Goal: Obtain resource: Obtain resource

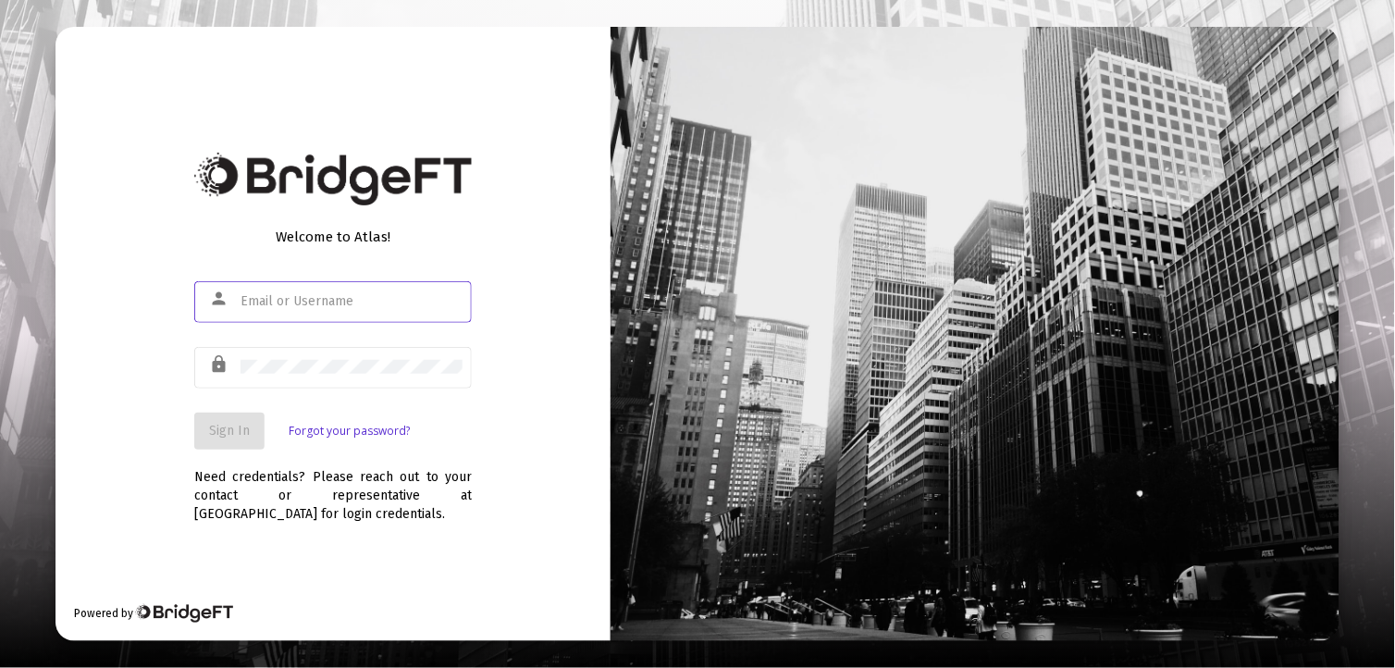
click at [273, 298] on input "text" at bounding box center [352, 301] width 222 height 15
type input "[EMAIL_ADDRESS][DOMAIN_NAME]"
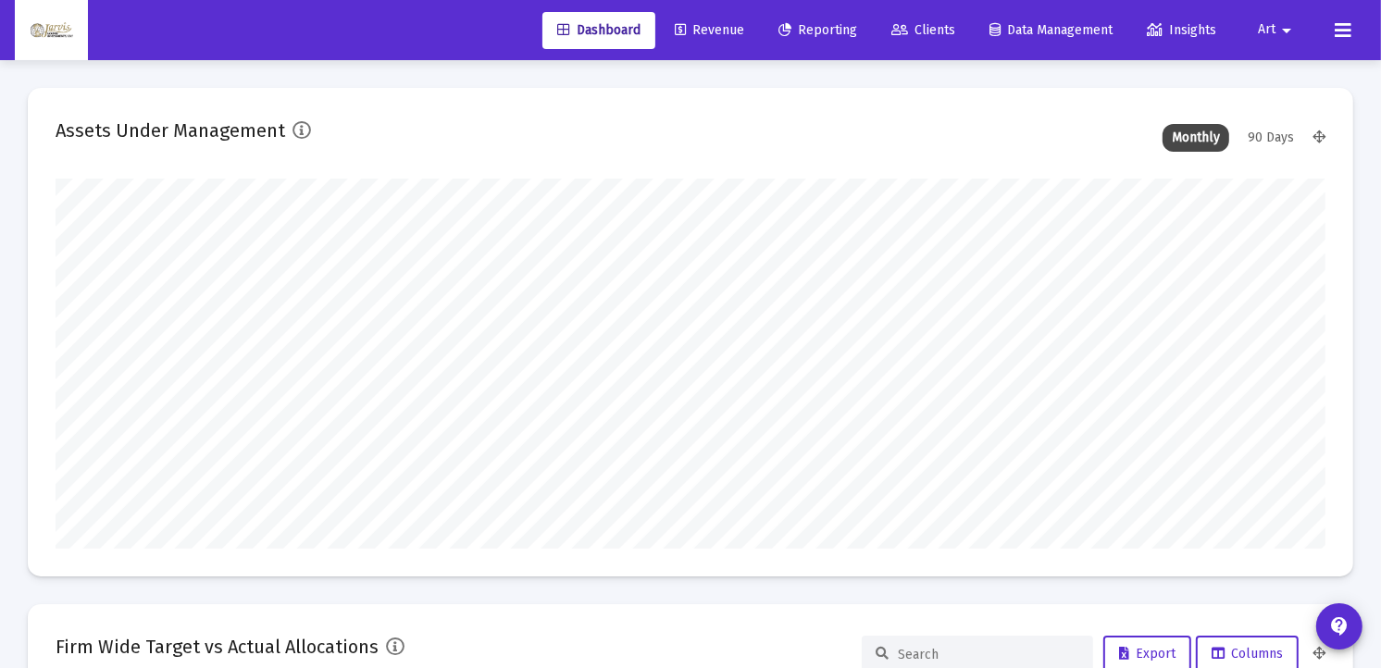
type input "[DATE]"
click at [719, 31] on span "Revenue" at bounding box center [709, 30] width 69 height 16
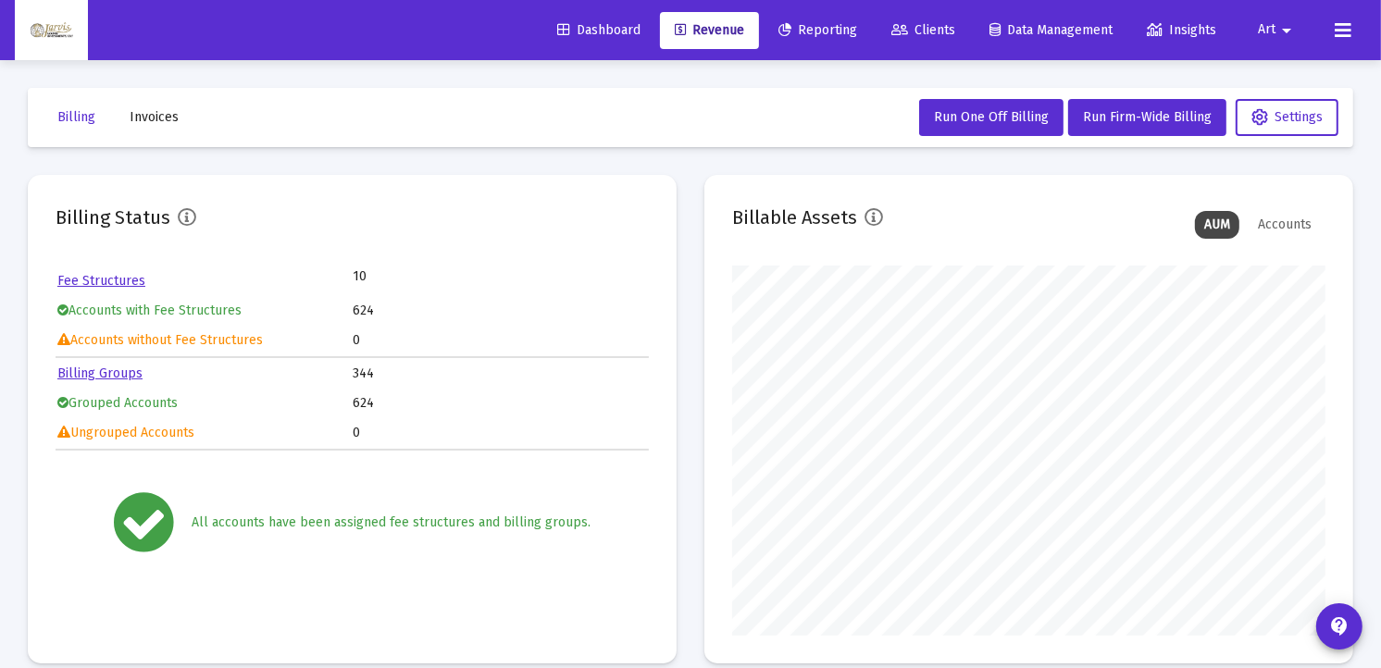
scroll to position [370, 593]
click at [815, 31] on span "Reporting" at bounding box center [817, 30] width 79 height 16
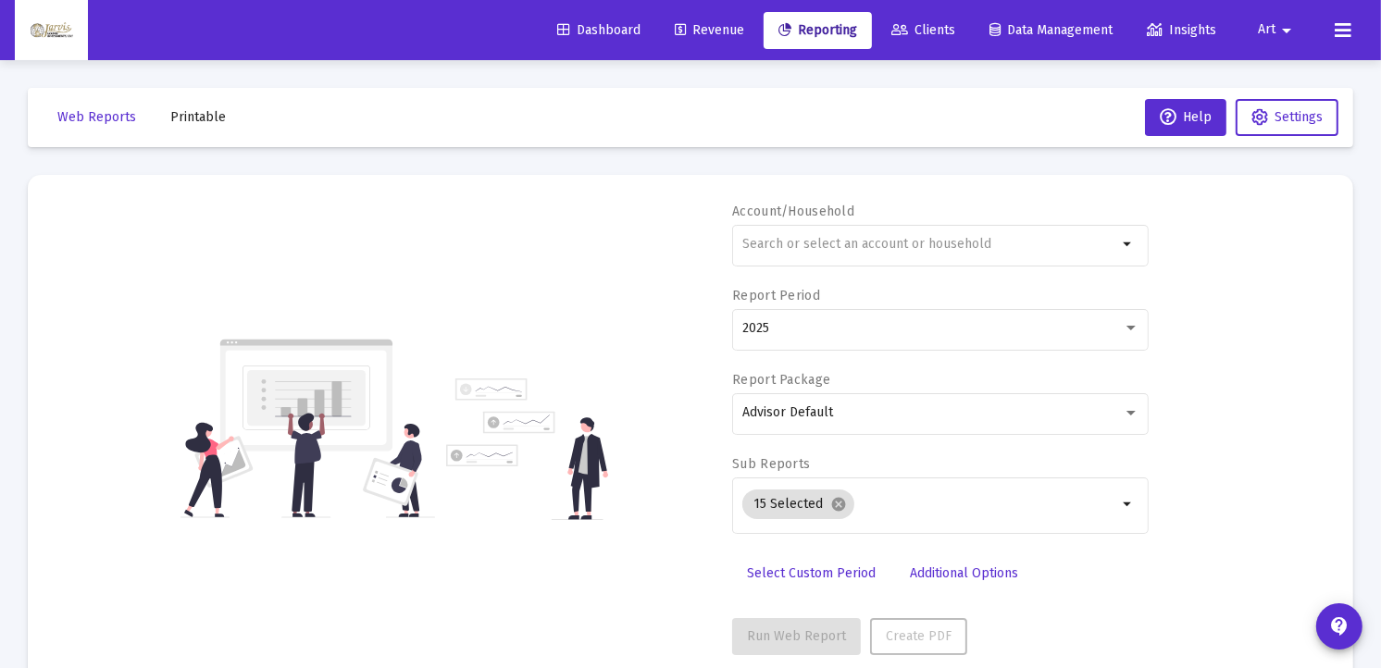
click at [209, 114] on span "Printable" at bounding box center [198, 117] width 56 height 16
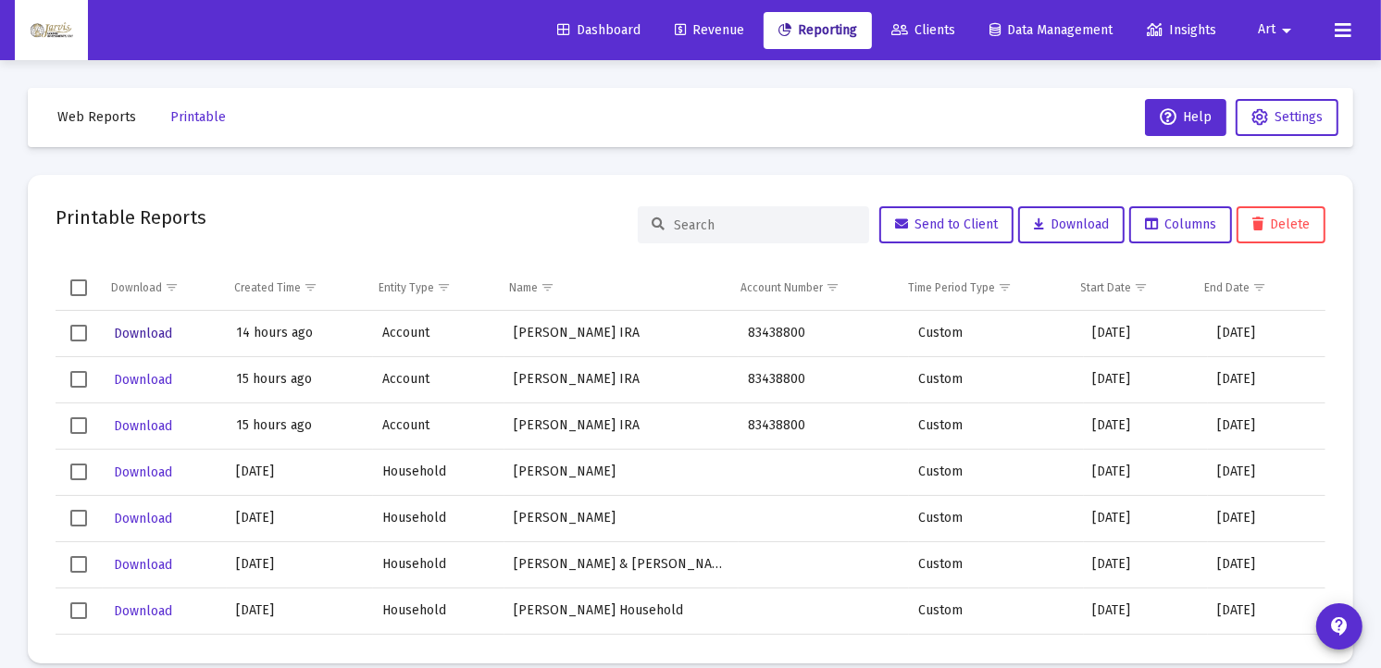
click at [154, 333] on span "Download" at bounding box center [143, 334] width 58 height 16
click at [805, 35] on span "Reporting" at bounding box center [817, 30] width 79 height 16
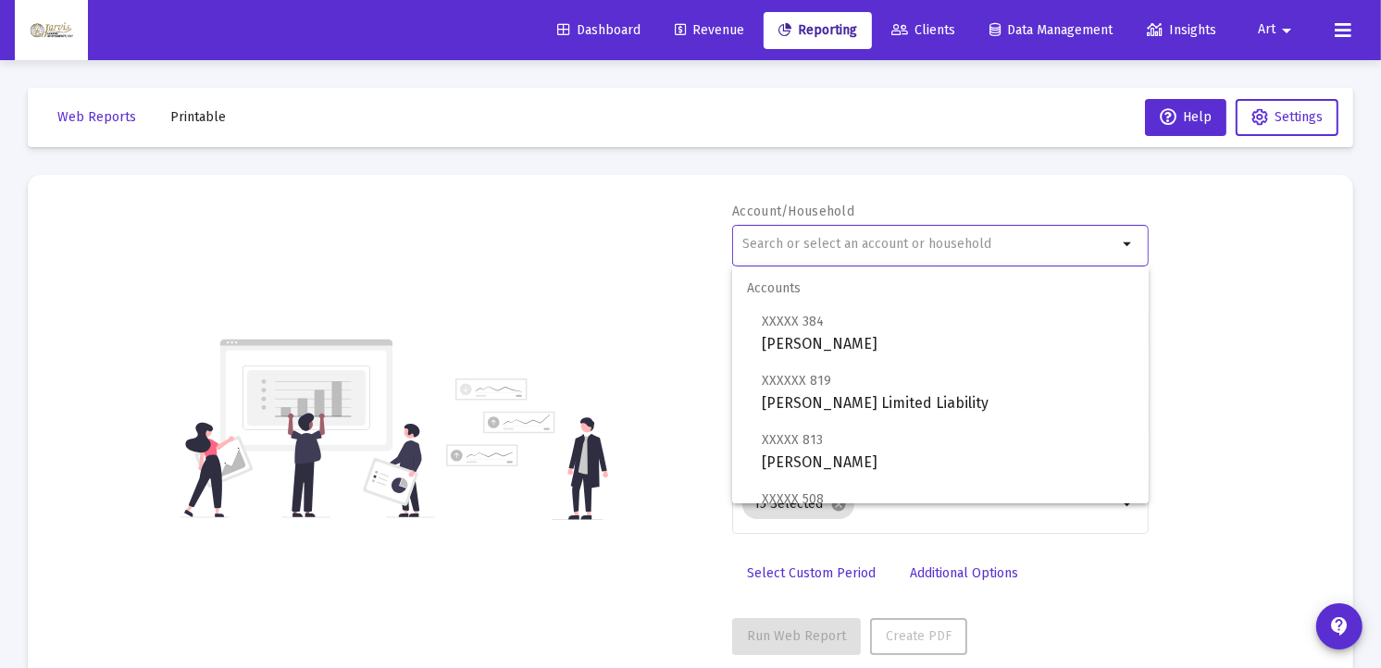
click at [875, 242] on input "text" at bounding box center [929, 244] width 375 height 15
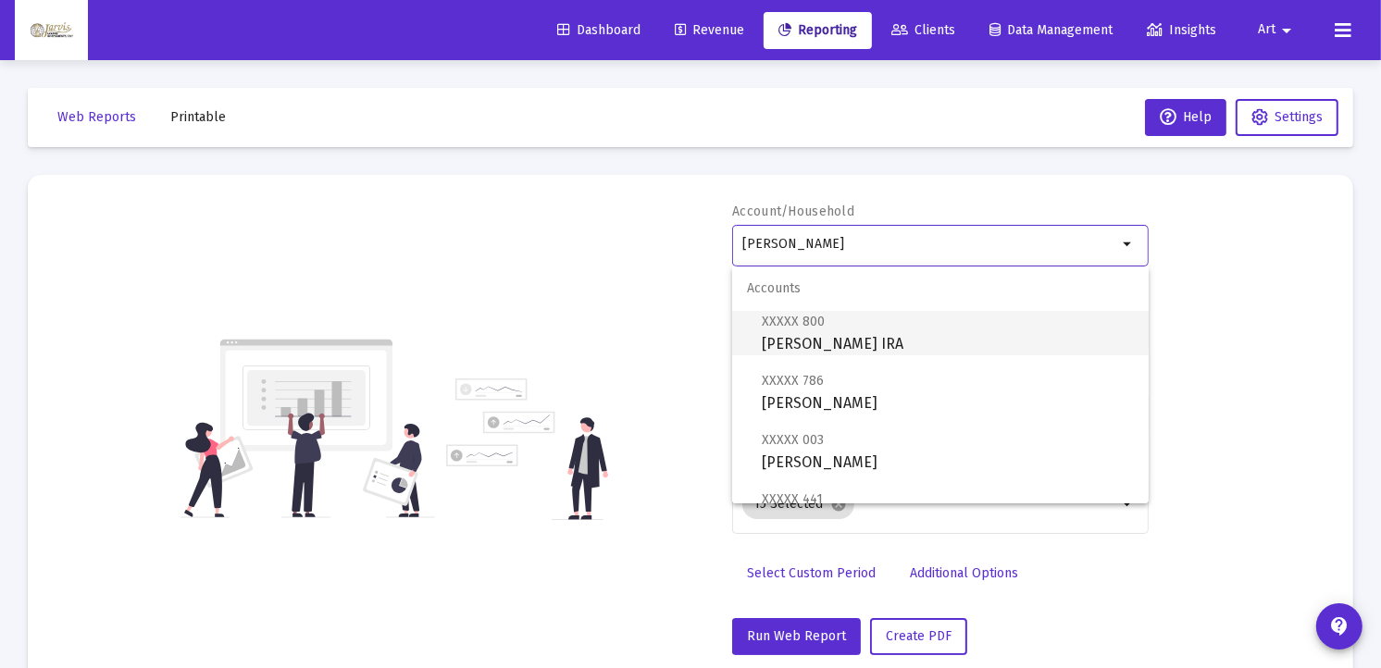
click at [861, 343] on span "XXXXX 800 [PERSON_NAME] Rollover IRA" at bounding box center [948, 332] width 372 height 45
type input "[PERSON_NAME] IRA"
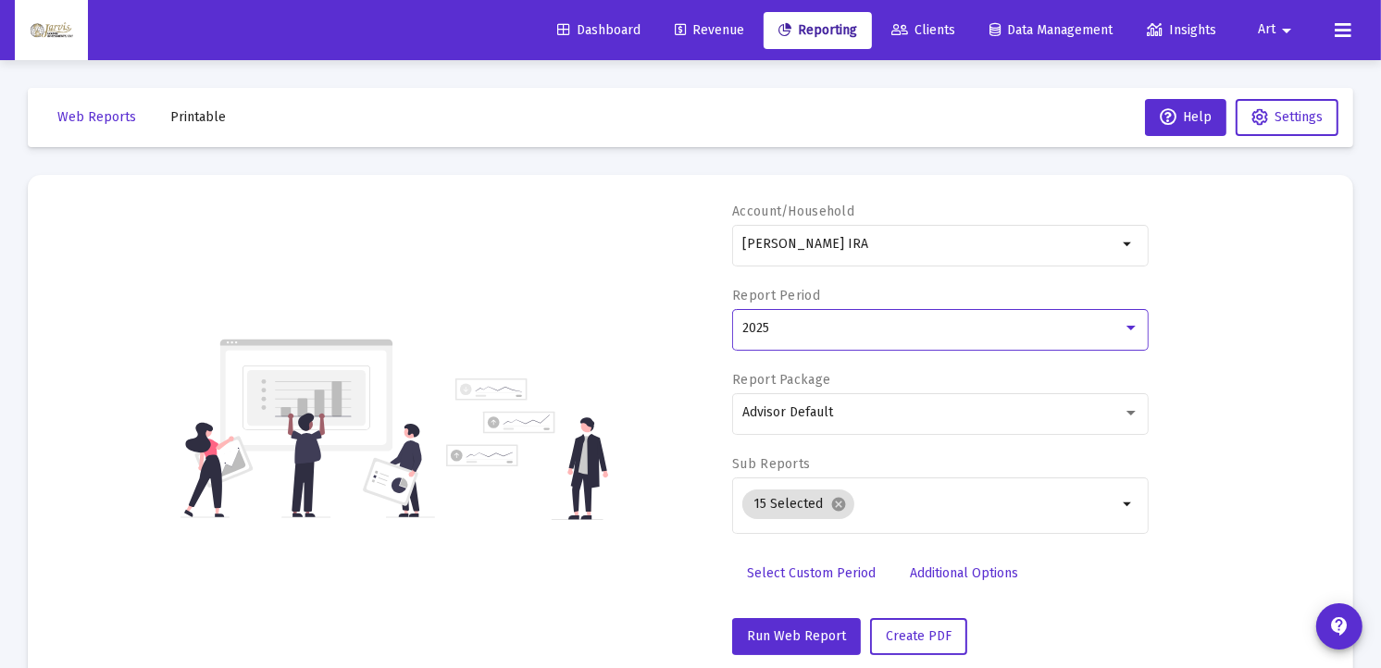
click at [1126, 324] on div at bounding box center [1130, 328] width 17 height 15
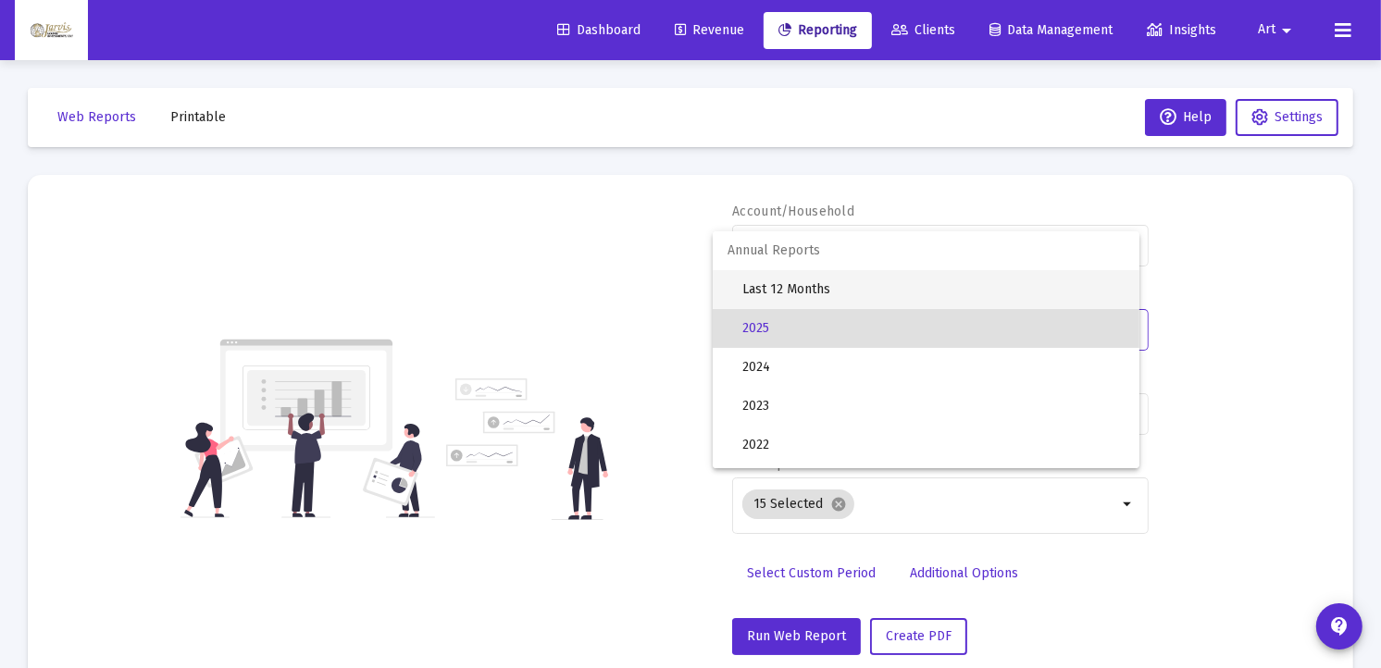
click at [807, 294] on span "Last 12 Months" at bounding box center [933, 289] width 382 height 39
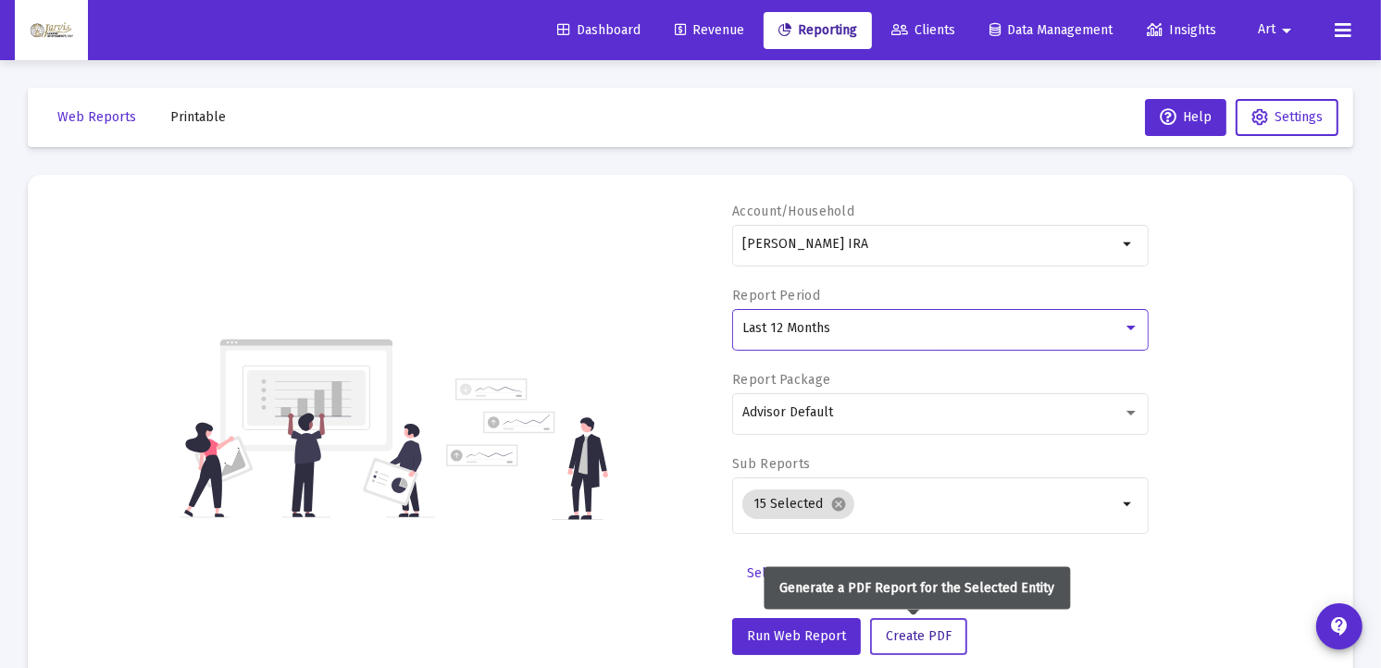
click at [911, 640] on span "Create PDF" at bounding box center [919, 636] width 66 height 16
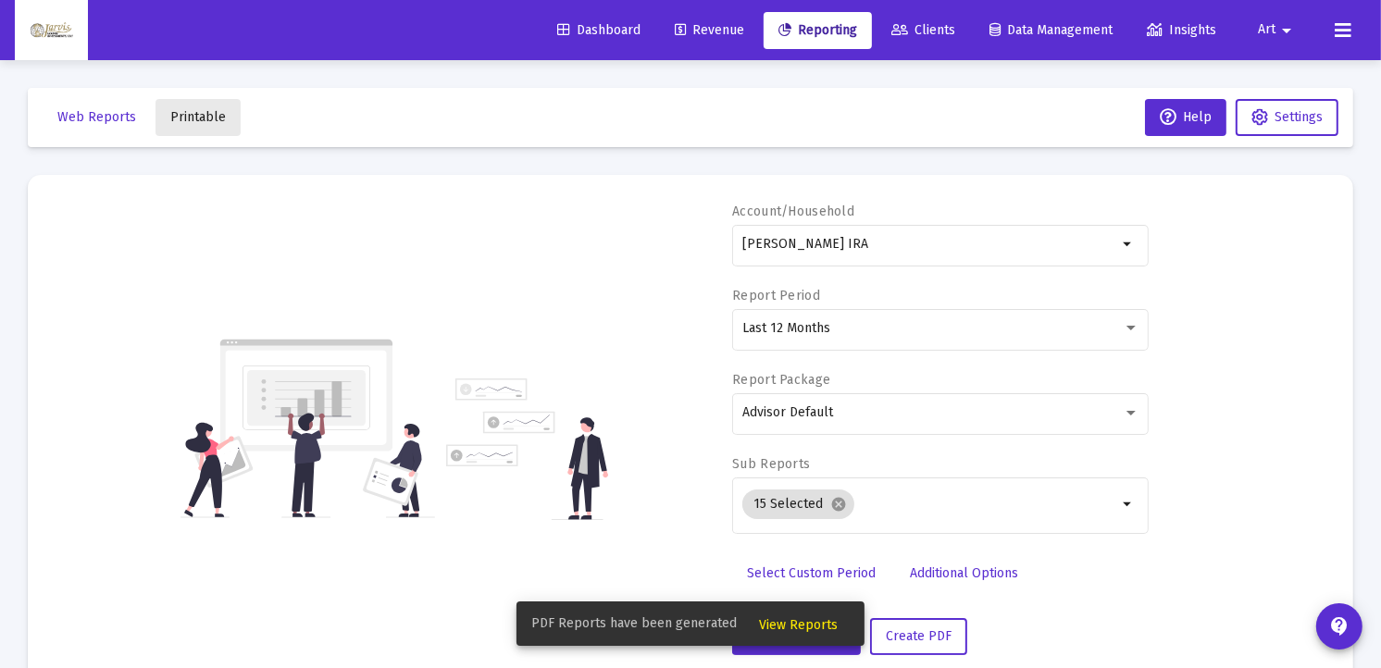
click at [201, 118] on span "Printable" at bounding box center [198, 117] width 56 height 16
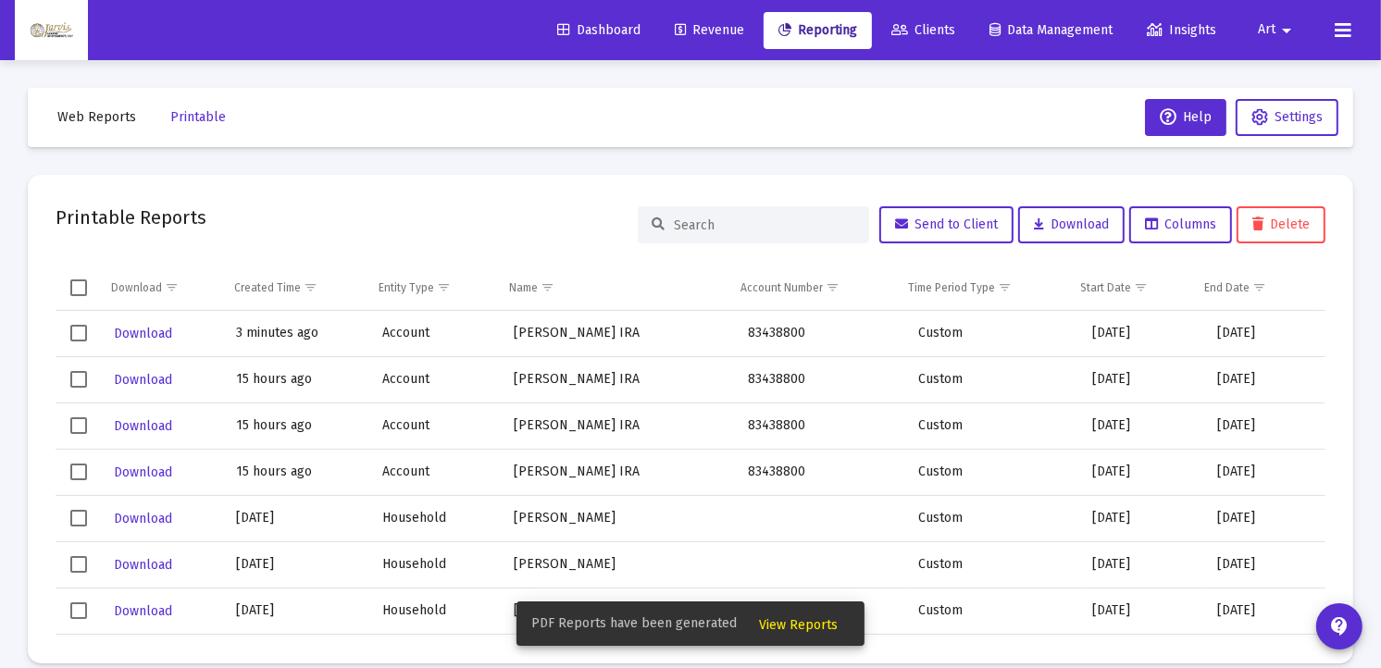
click at [787, 626] on span "View Reports" at bounding box center [798, 625] width 79 height 16
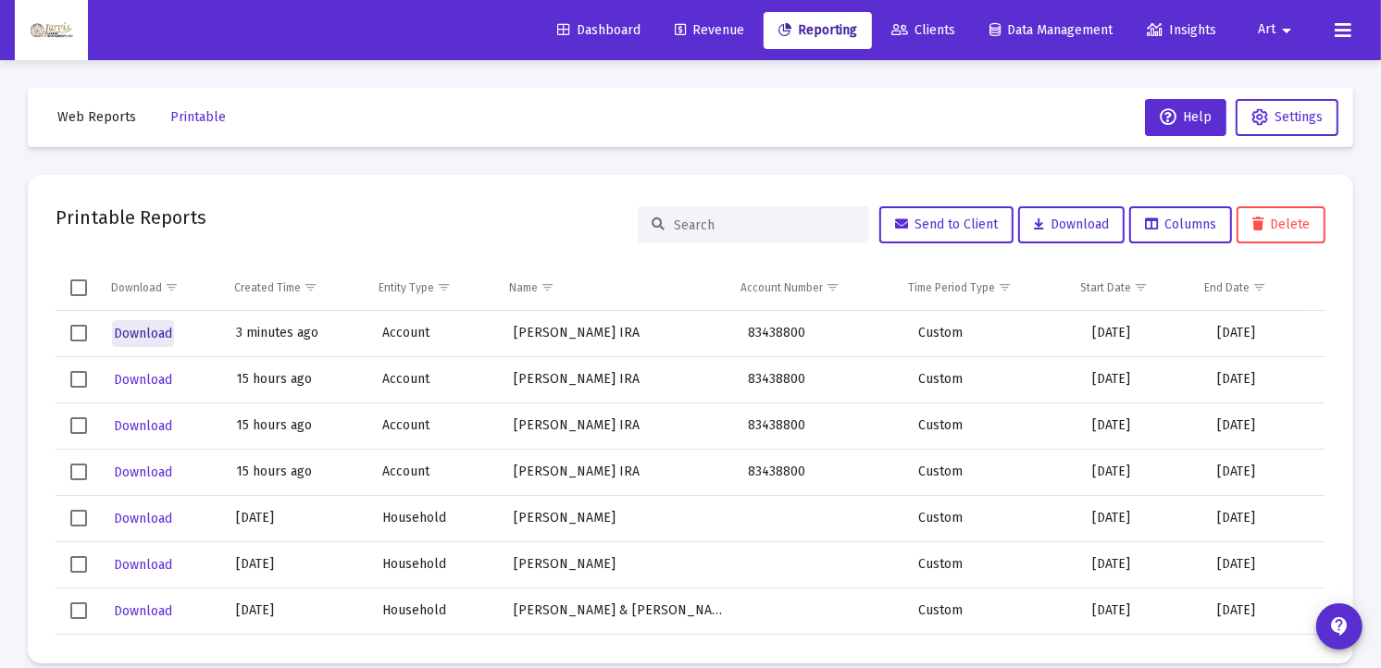
click at [146, 333] on span "Download" at bounding box center [143, 334] width 58 height 16
